Goal: Task Accomplishment & Management: Manage account settings

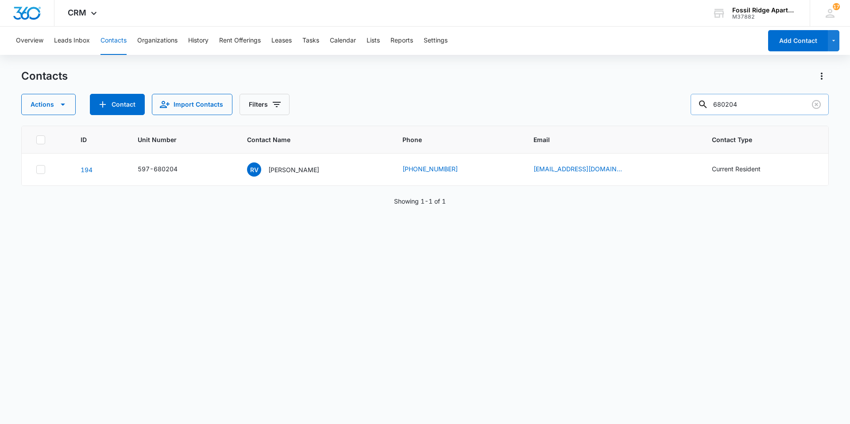
drag, startPoint x: 767, startPoint y: 103, endPoint x: 703, endPoint y: 105, distance: 63.8
click at [703, 105] on input "680204" at bounding box center [760, 104] width 138 height 21
type input "680201"
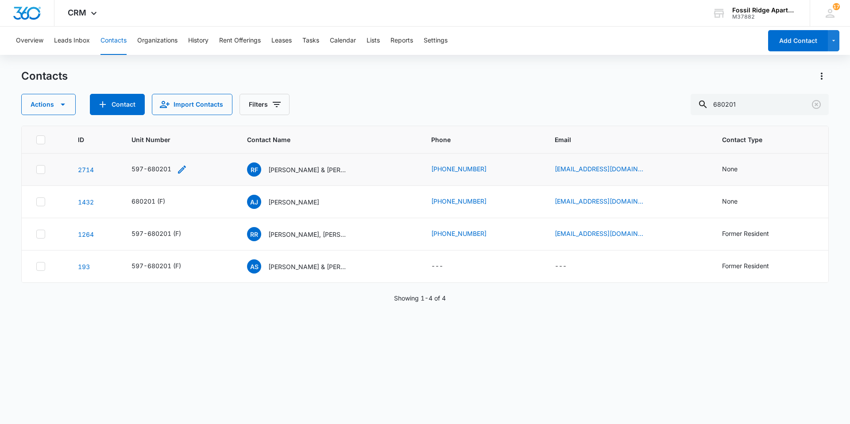
click at [178, 169] on icon "Unit Number - 597-680201 - Select to Edit Field" at bounding box center [182, 169] width 11 height 11
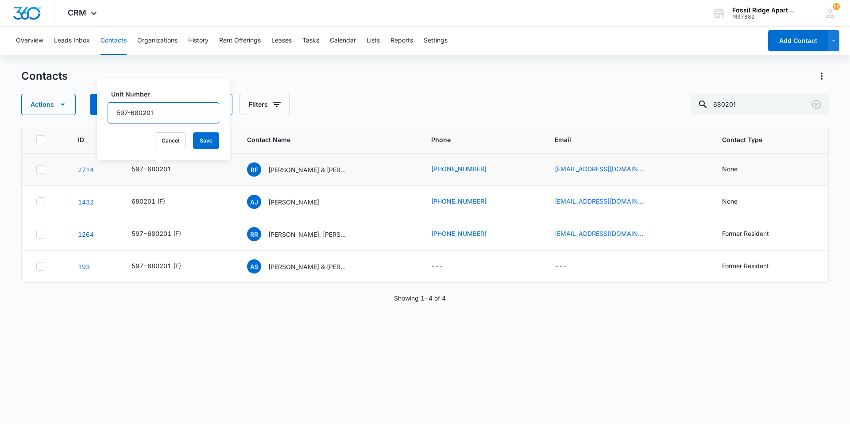
click at [174, 108] on input "597-680201" at bounding box center [164, 112] width 112 height 21
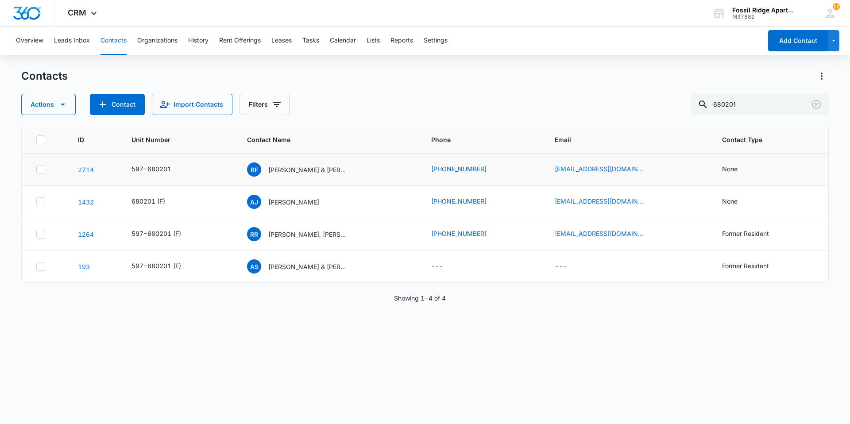
click at [39, 168] on icon at bounding box center [41, 170] width 8 height 8
click at [36, 170] on input "checkbox" at bounding box center [36, 170] width 0 height 0
checkbox input "true"
click at [62, 104] on icon "button" at bounding box center [63, 105] width 4 height 2
click at [41, 133] on div "Export" at bounding box center [64, 133] width 65 height 6
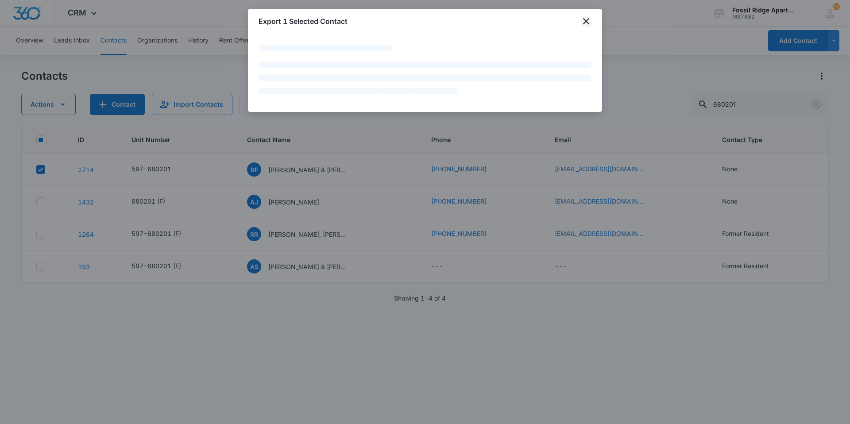
click at [584, 18] on icon "close" at bounding box center [586, 21] width 11 height 11
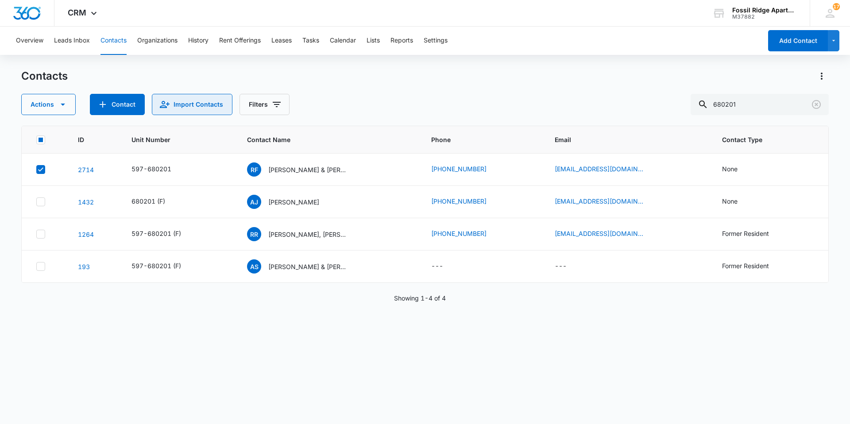
click at [177, 105] on button "Import Contacts" at bounding box center [192, 104] width 81 height 21
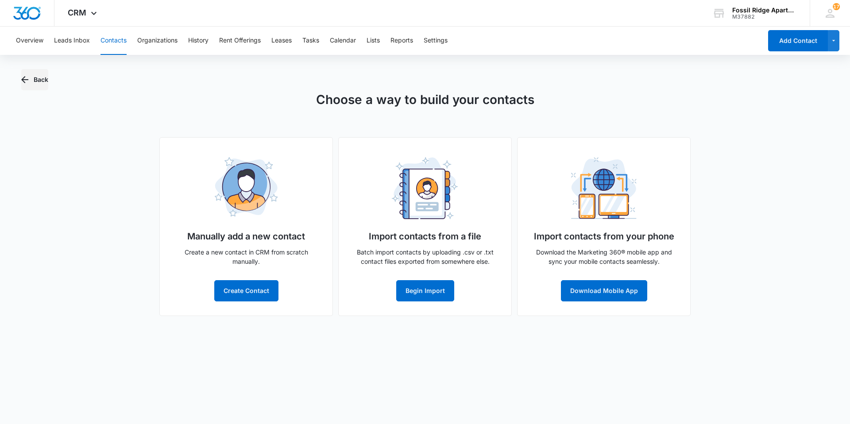
click at [24, 80] on icon "button" at bounding box center [24, 79] width 7 height 7
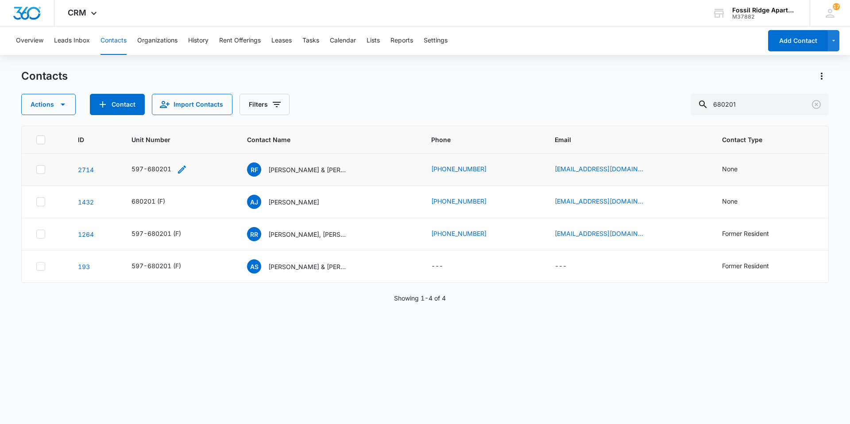
click at [178, 170] on icon "Unit Number - 597-680201 - Select to Edit Field" at bounding box center [182, 169] width 11 height 11
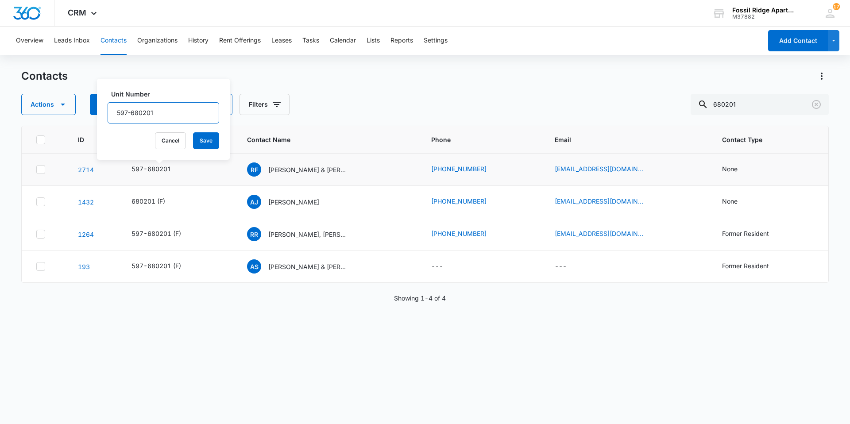
click at [172, 112] on input "597-680201" at bounding box center [164, 112] width 112 height 21
type input "597-680201 (F)"
click at [204, 141] on button "Save" at bounding box center [206, 140] width 26 height 17
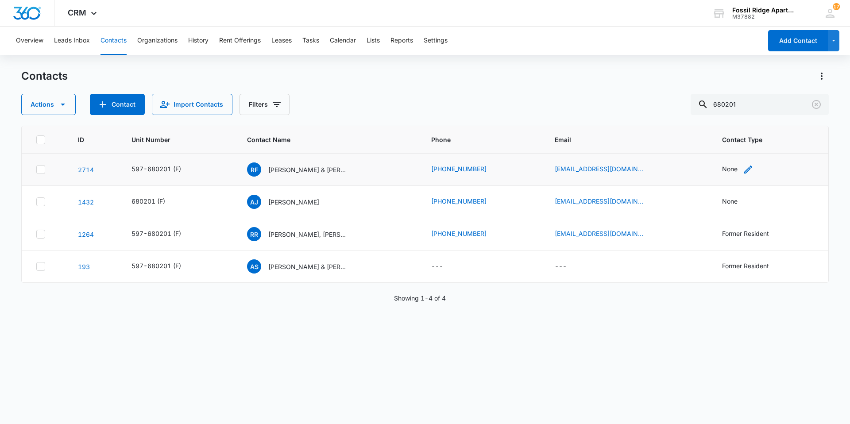
click at [743, 169] on icon "Contact Type - None - Select to Edit Field" at bounding box center [748, 169] width 11 height 11
click at [760, 112] on div at bounding box center [760, 113] width 14 height 14
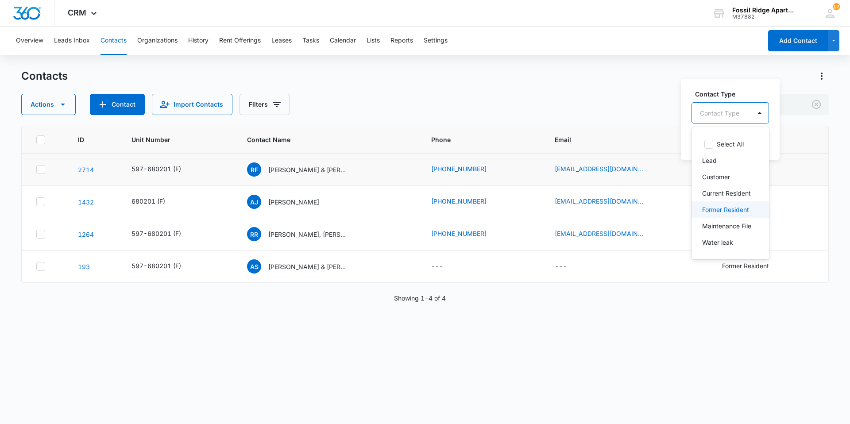
click at [721, 210] on p "Former Resident" at bounding box center [725, 209] width 47 height 9
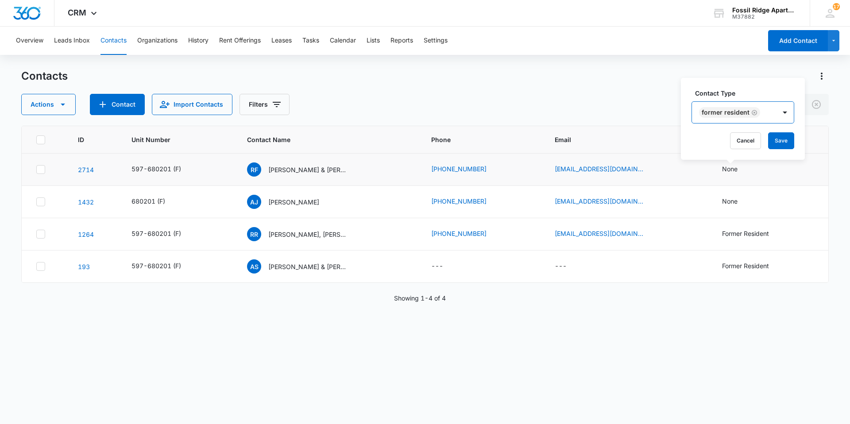
click at [772, 118] on div "Former Resident" at bounding box center [734, 112] width 84 height 21
click at [779, 143] on button "Save" at bounding box center [781, 140] width 26 height 17
click at [722, 202] on div "None" at bounding box center [730, 201] width 16 height 9
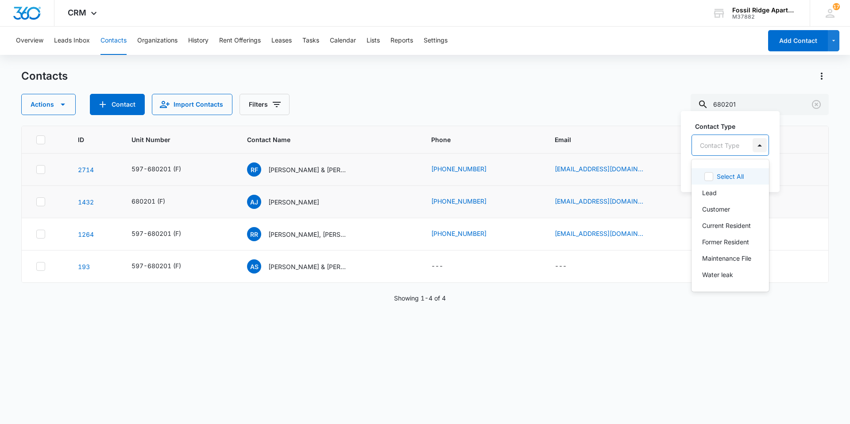
click at [762, 145] on div at bounding box center [760, 145] width 14 height 14
drag, startPoint x: 712, startPoint y: 244, endPoint x: 750, endPoint y: 210, distance: 50.5
click at [712, 243] on p "Former Resident" at bounding box center [725, 241] width 47 height 9
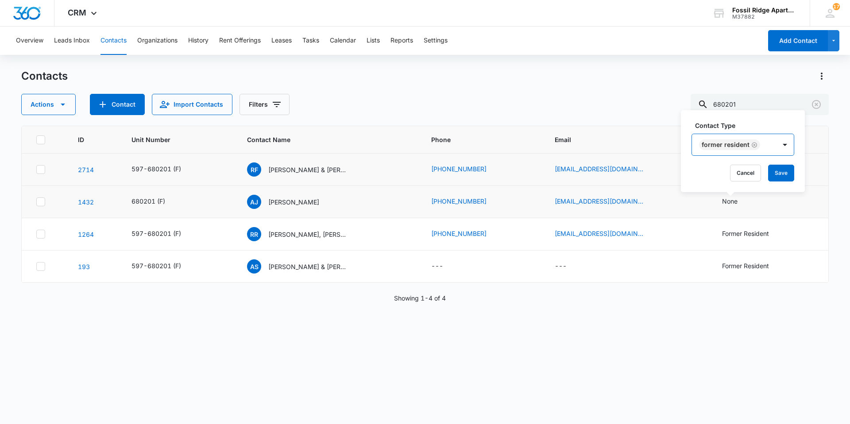
click at [765, 143] on div "Former Resident" at bounding box center [734, 144] width 84 height 21
click at [779, 174] on button "Save" at bounding box center [781, 173] width 26 height 17
click at [293, 169] on p "[PERSON_NAME] & [PERSON_NAME]" at bounding box center [308, 169] width 80 height 9
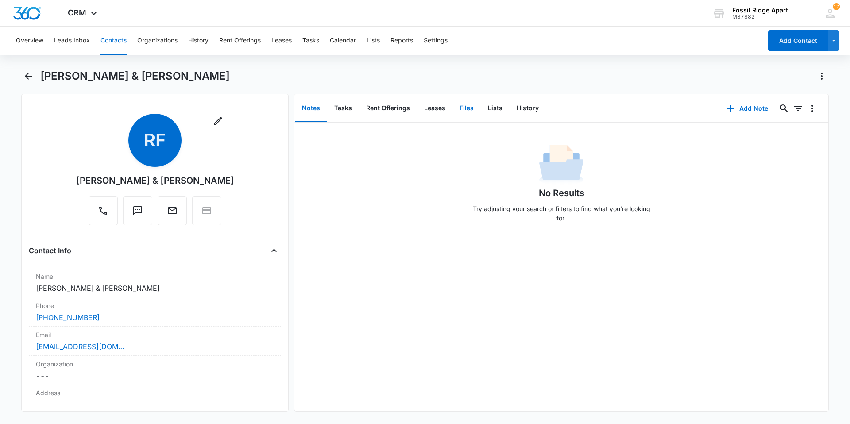
click at [464, 107] on button "Files" at bounding box center [467, 108] width 28 height 27
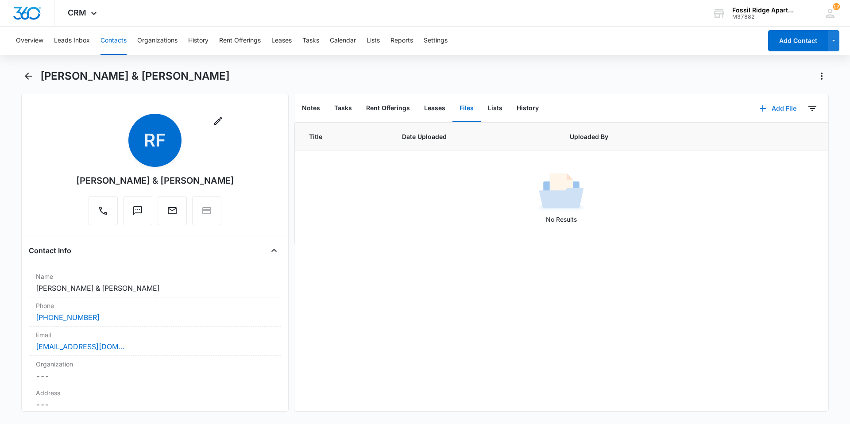
click at [758, 106] on icon "button" at bounding box center [763, 108] width 11 height 11
click at [748, 138] on div "Upload Files" at bounding box center [765, 137] width 35 height 6
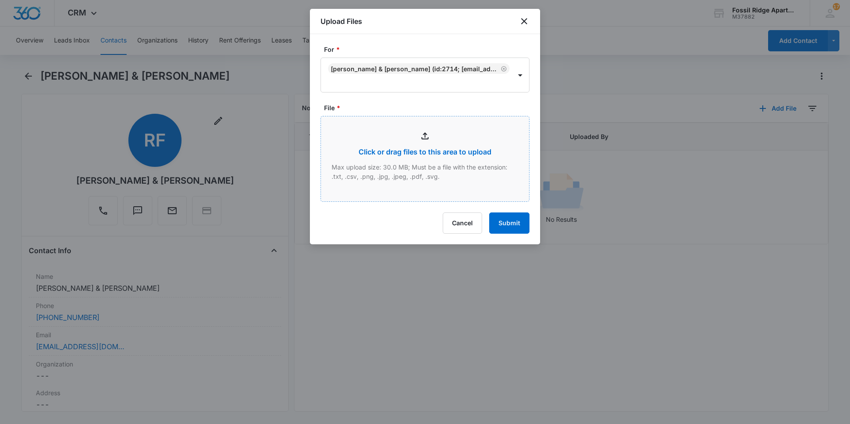
type input "C:\fakepath\Xerox Scan_08142025150118.pdf"
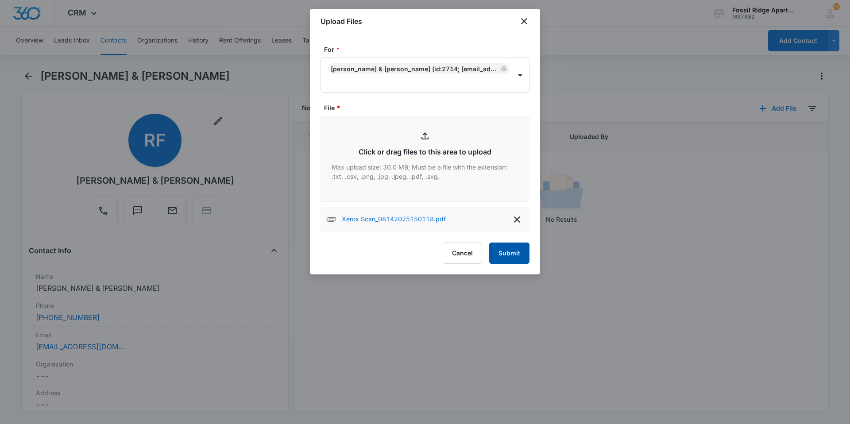
click at [509, 256] on button "Submit" at bounding box center [509, 253] width 40 height 21
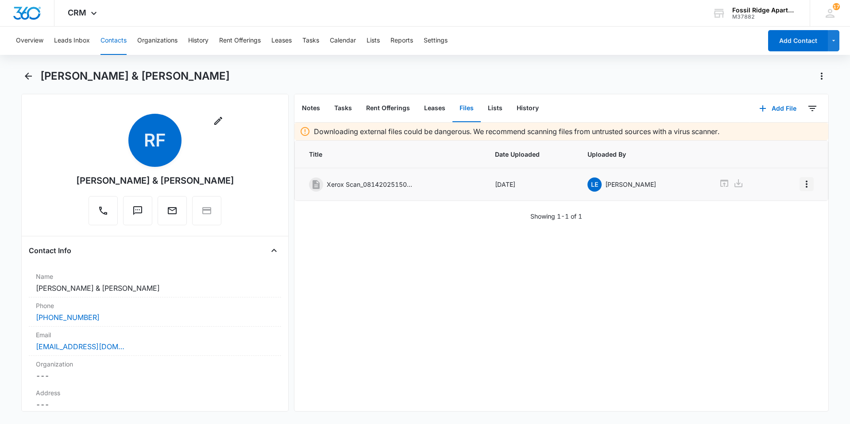
click at [802, 185] on icon "Overflow Menu" at bounding box center [807, 184] width 11 height 11
click at [767, 209] on div "Edit" at bounding box center [776, 209] width 19 height 6
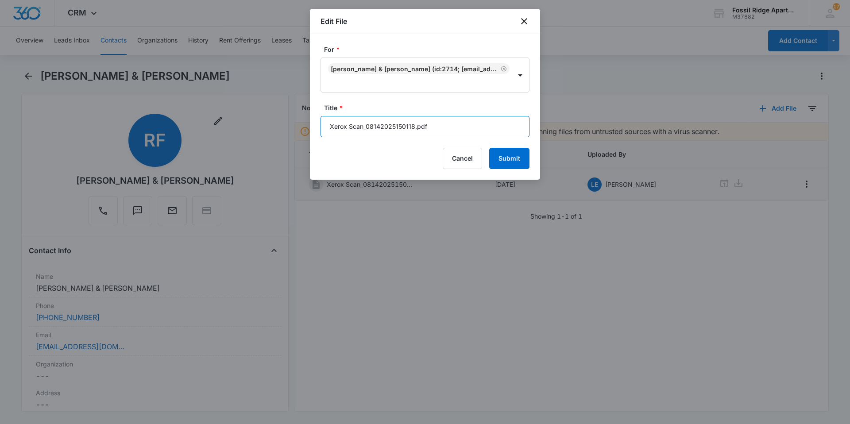
drag, startPoint x: 415, startPoint y: 126, endPoint x: 251, endPoint y: 123, distance: 163.4
click at [251, 123] on body "CRM Apps Reputation Websites Forms CRM Email Social Content Ads Intelligence Fi…" at bounding box center [425, 212] width 850 height 424
type input "Disbursement 597-680201.pdf"
click at [513, 163] on button "Submit" at bounding box center [509, 158] width 40 height 21
